Goal: Information Seeking & Learning: Stay updated

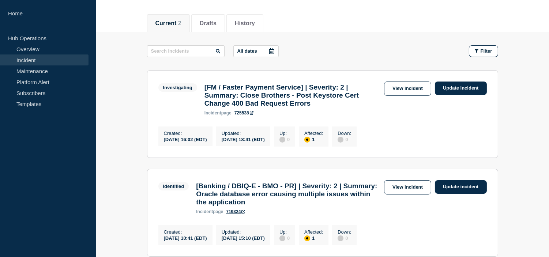
scroll to position [189, 0]
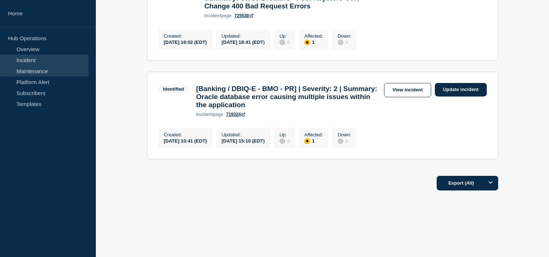
click at [51, 71] on link "Maintenance" at bounding box center [44, 70] width 88 height 11
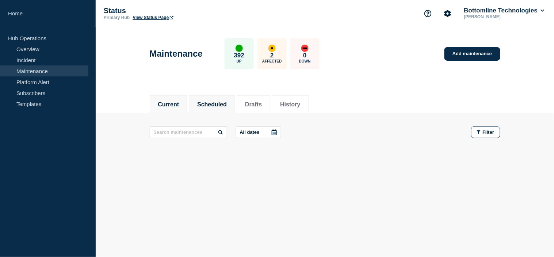
click at [211, 101] on button "Scheduled" at bounding box center [212, 104] width 30 height 7
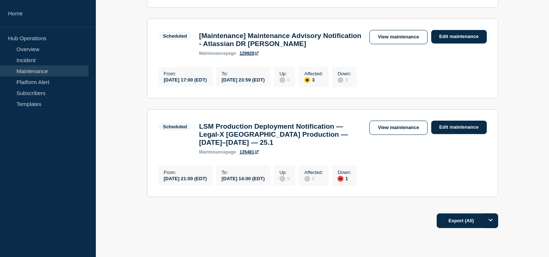
scroll to position [528, 0]
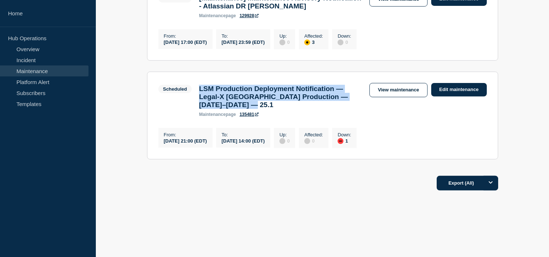
drag, startPoint x: 200, startPoint y: 106, endPoint x: 308, endPoint y: 125, distance: 109.1
click at [308, 109] on h3 "LSM Production Deployment Notification — Legal-X Canada Production — October 17…" at bounding box center [280, 97] width 163 height 24
click at [314, 109] on h3 "LSM Production Deployment Notification — Legal-X Canada Production — October 17…" at bounding box center [280, 97] width 163 height 24
click at [317, 109] on h3 "LSM Production Deployment Notification — Legal-X Canada Production — October 17…" at bounding box center [280, 97] width 163 height 24
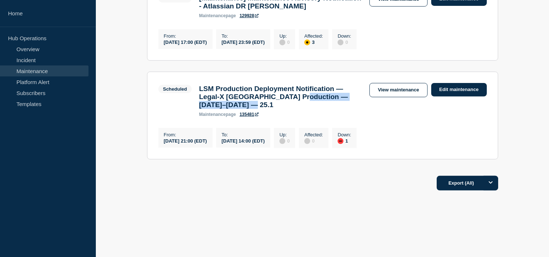
drag, startPoint x: 323, startPoint y: 114, endPoint x: 333, endPoint y: 127, distance: 15.9
click at [333, 109] on h3 "LSM Production Deployment Notification — Legal-X Canada Production — October 17…" at bounding box center [280, 97] width 163 height 24
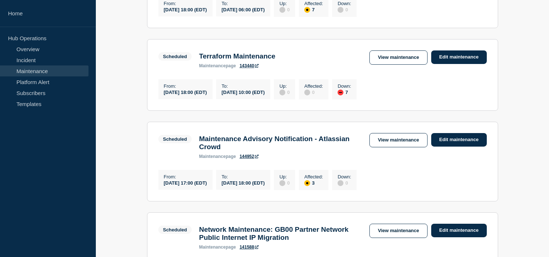
scroll to position [243, 0]
